Goal: Task Accomplishment & Management: Manage account settings

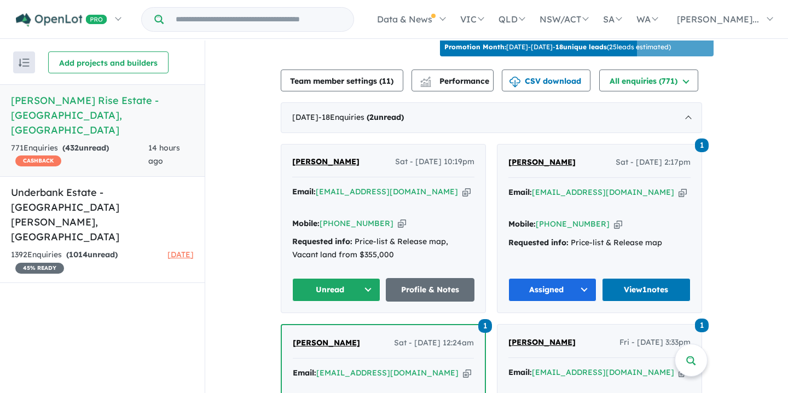
scroll to position [375, 0]
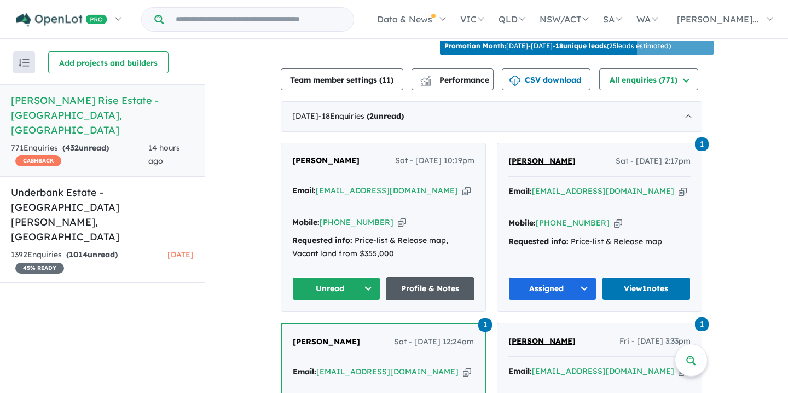
click at [431, 277] on link "Profile & Notes" at bounding box center [430, 289] width 89 height 24
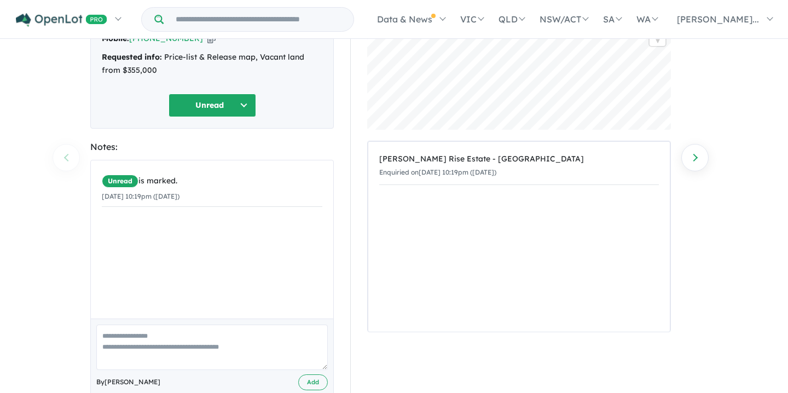
scroll to position [112, 0]
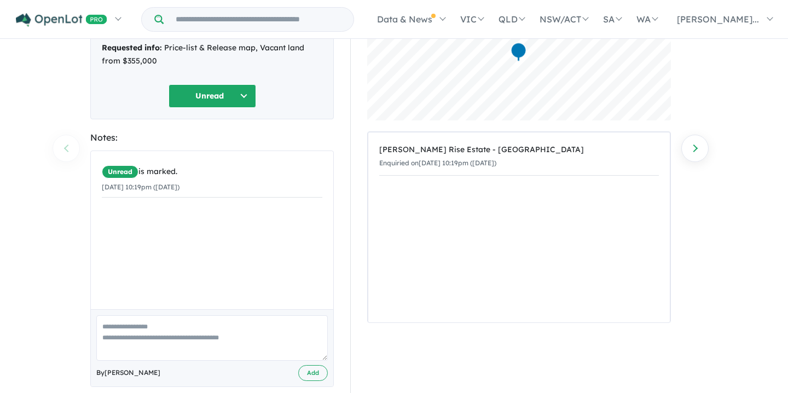
click at [102, 325] on textarea at bounding box center [211, 337] width 231 height 45
paste textarea "**********"
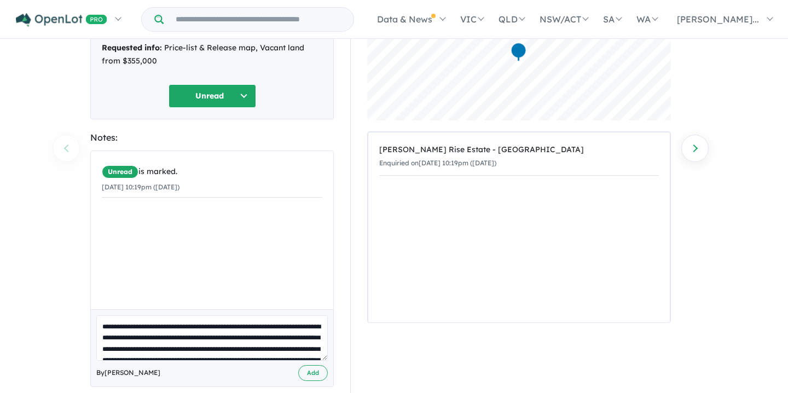
scroll to position [116, 0]
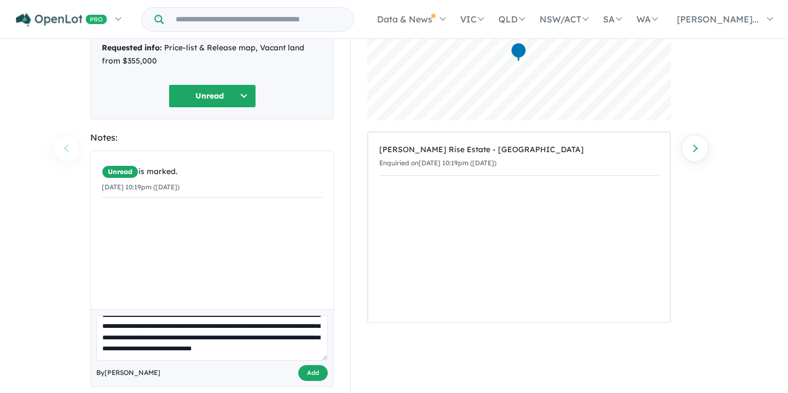
type textarea "**********"
click at [306, 372] on button "Add" at bounding box center [313, 373] width 30 height 16
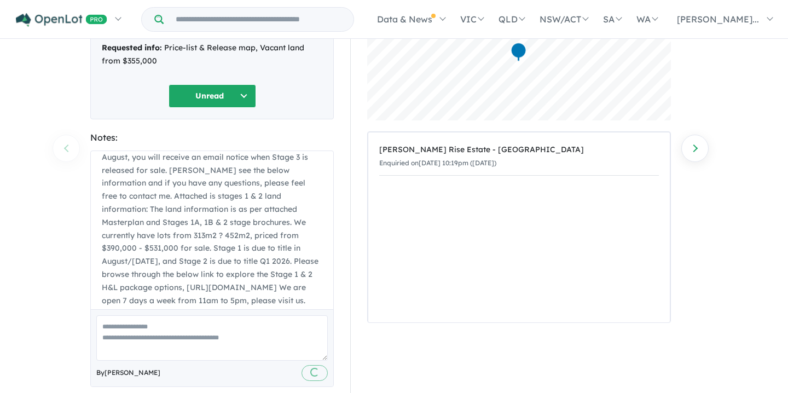
scroll to position [0, 0]
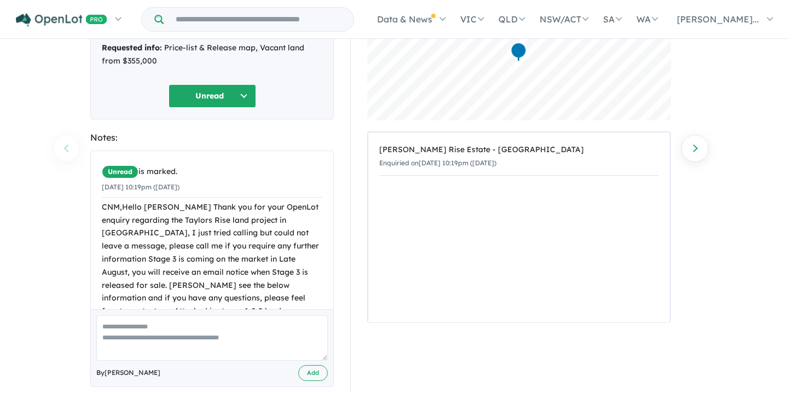
click at [244, 94] on button "Unread" at bounding box center [213, 96] width 88 height 24
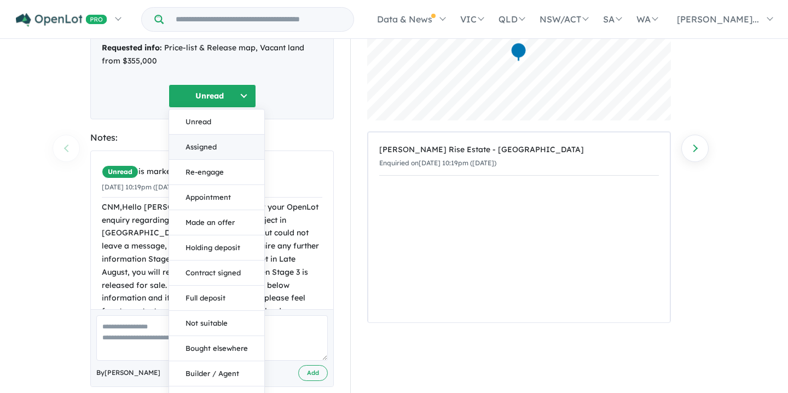
click at [208, 149] on button "Assigned" at bounding box center [216, 147] width 95 height 25
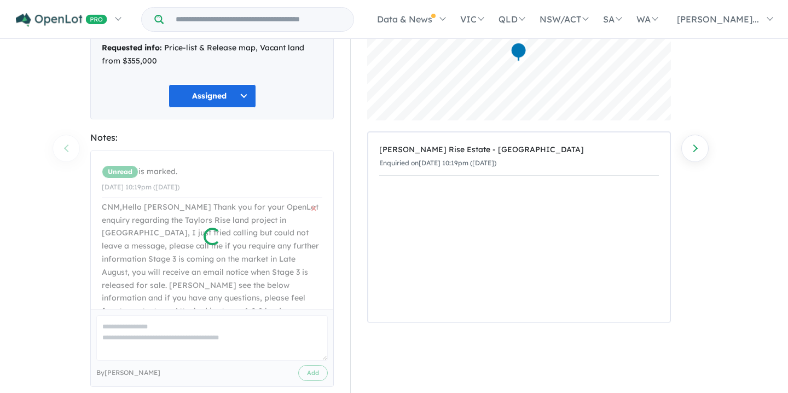
scroll to position [130, 0]
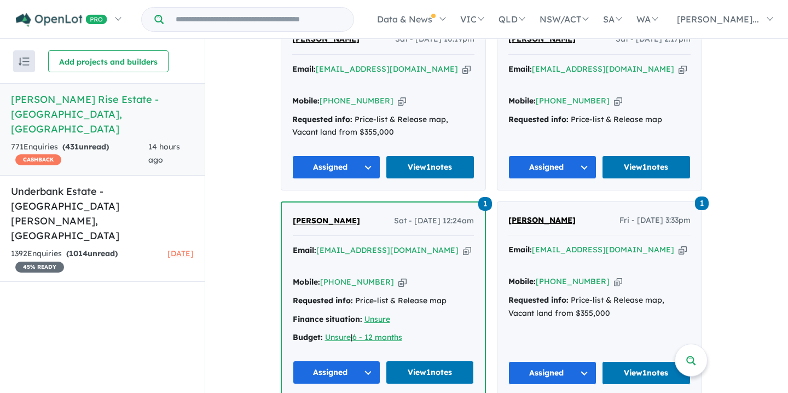
scroll to position [482, 0]
